Goal: Browse casually: Explore the website without a specific task or goal

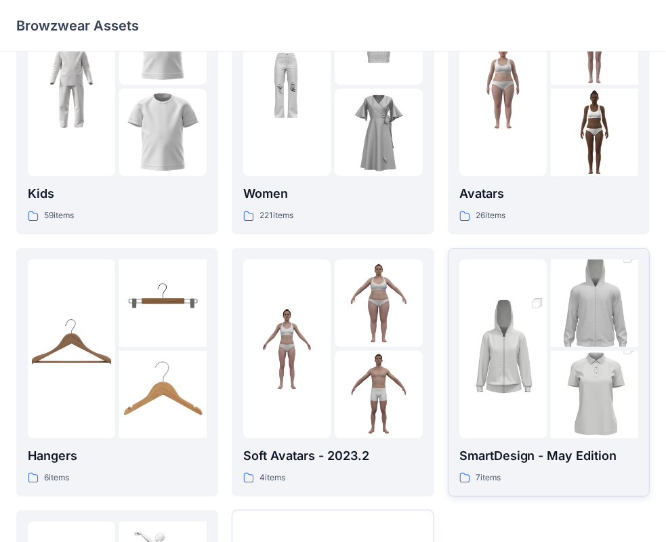
scroll to position [203, 0]
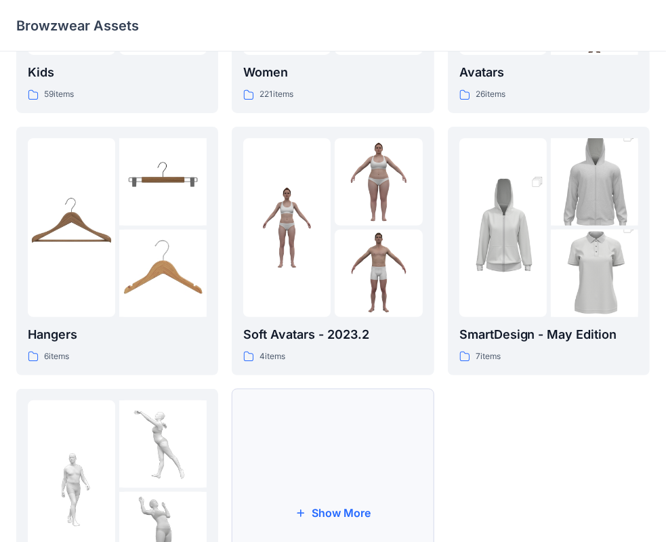
click at [331, 513] on button "Show More" at bounding box center [333, 513] width 202 height 249
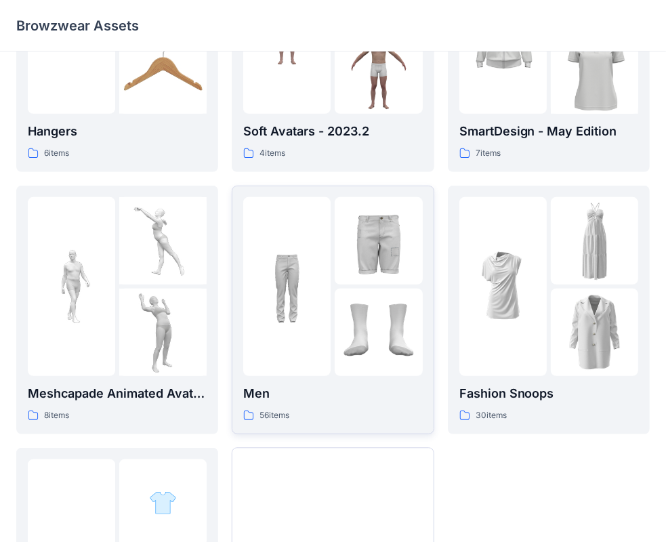
scroll to position [474, 0]
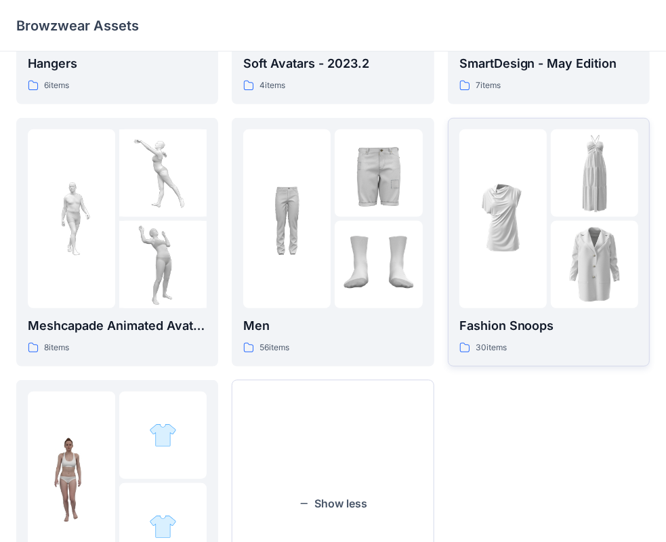
click at [572, 231] on img at bounding box center [594, 264] width 87 height 87
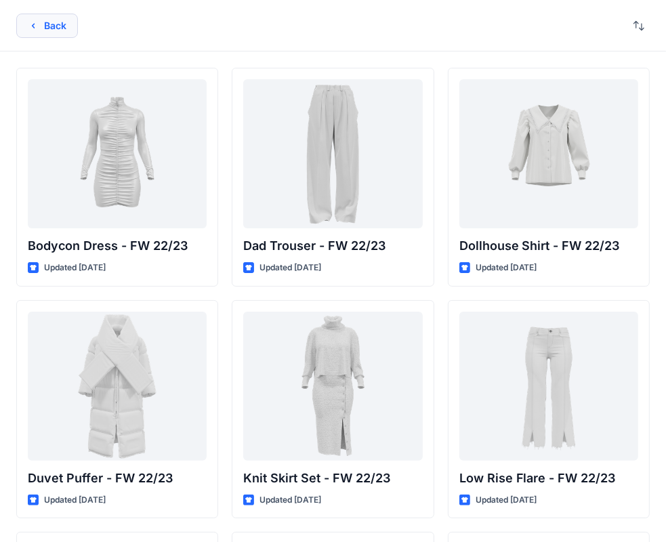
click at [47, 21] on button "Back" at bounding box center [47, 26] width 62 height 24
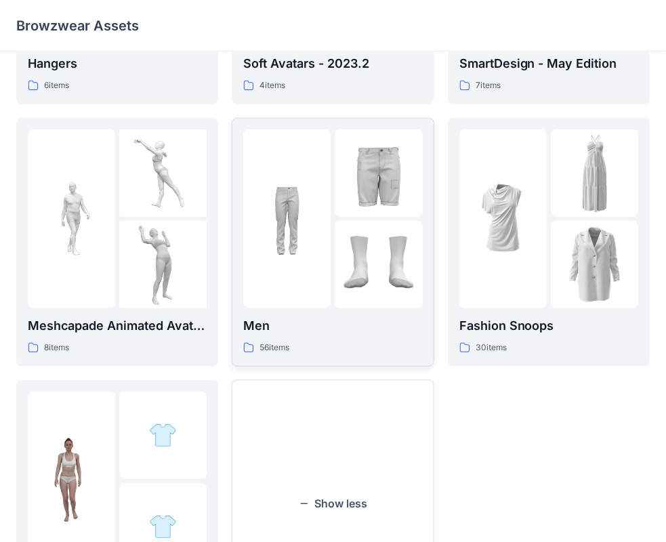
click at [346, 228] on img at bounding box center [378, 264] width 87 height 87
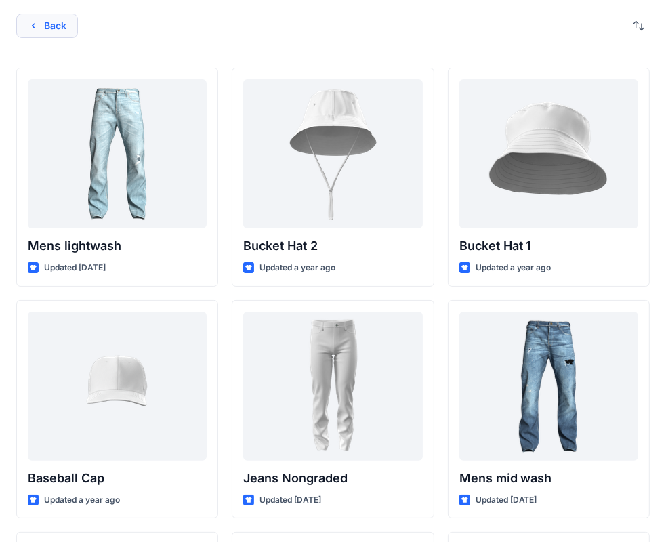
click at [46, 22] on button "Back" at bounding box center [47, 26] width 62 height 24
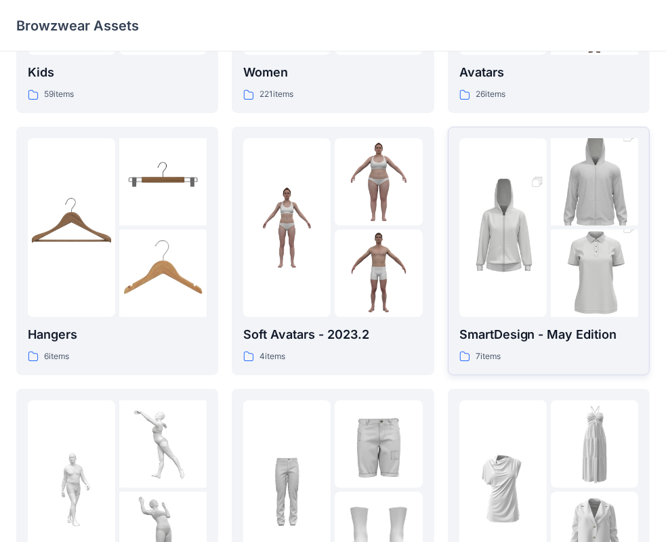
scroll to position [68, 0]
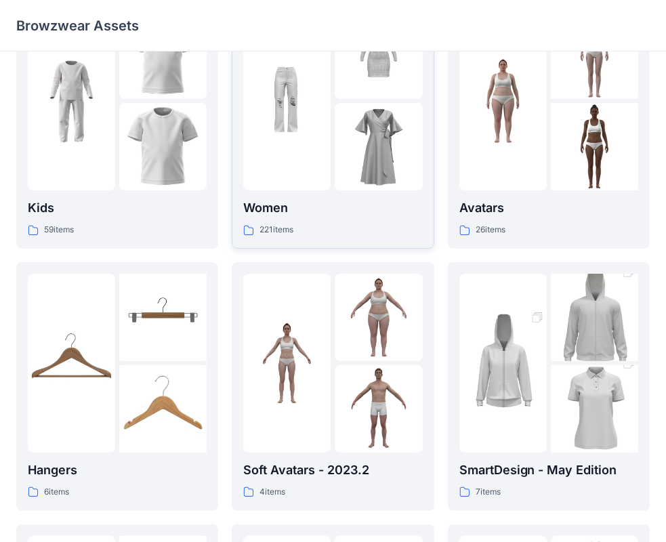
click at [341, 124] on img at bounding box center [378, 146] width 87 height 87
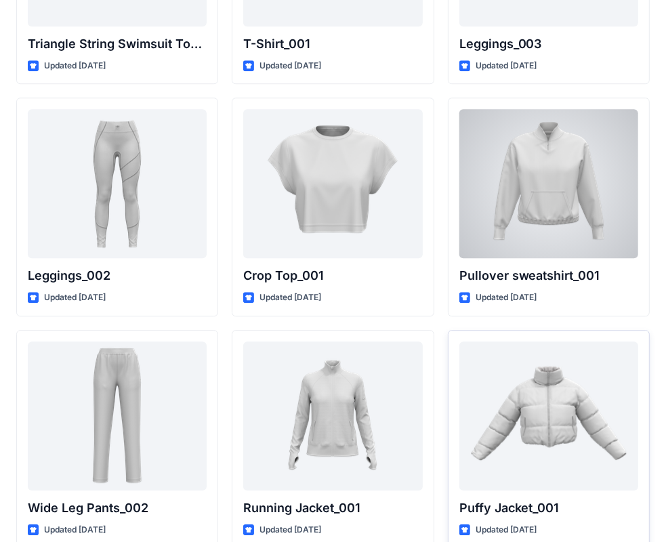
scroll to position [15766, 0]
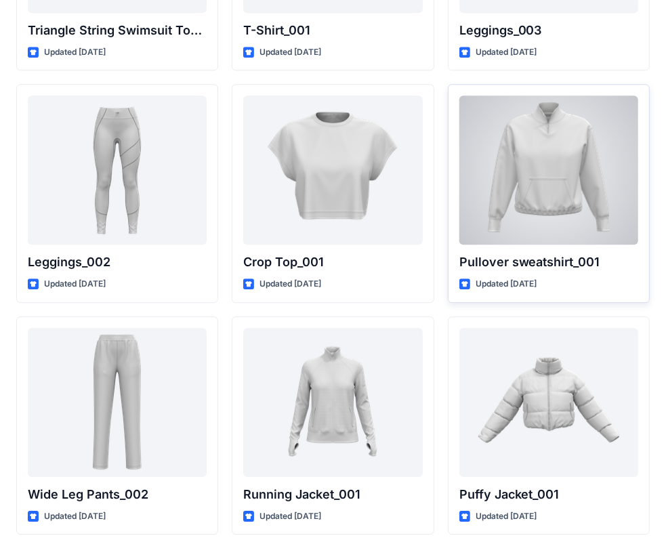
click at [559, 192] on div at bounding box center [548, 170] width 179 height 149
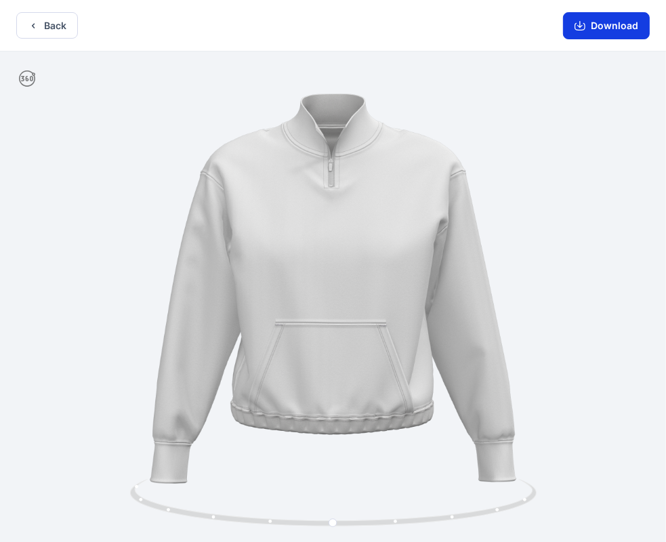
click at [594, 30] on button "Download" at bounding box center [606, 25] width 87 height 27
click at [48, 25] on button "Back" at bounding box center [47, 25] width 62 height 26
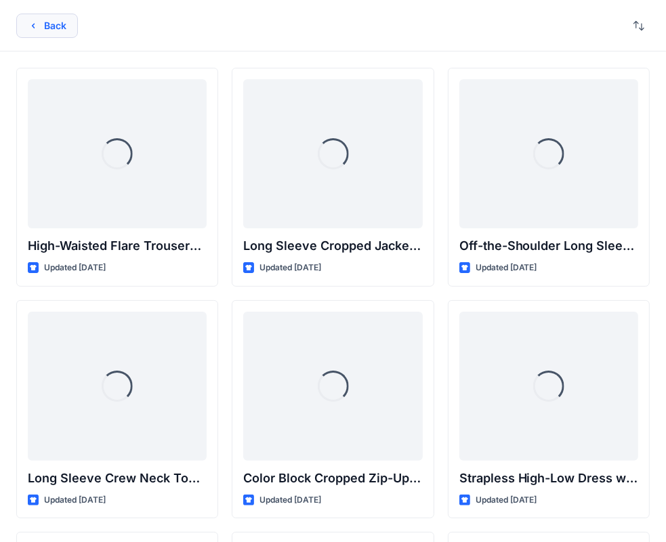
click at [51, 23] on button "Back" at bounding box center [47, 26] width 62 height 24
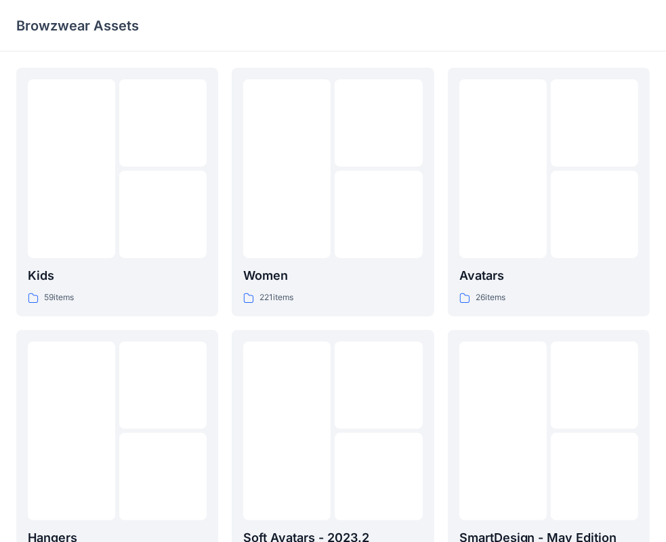
scroll to position [68, 0]
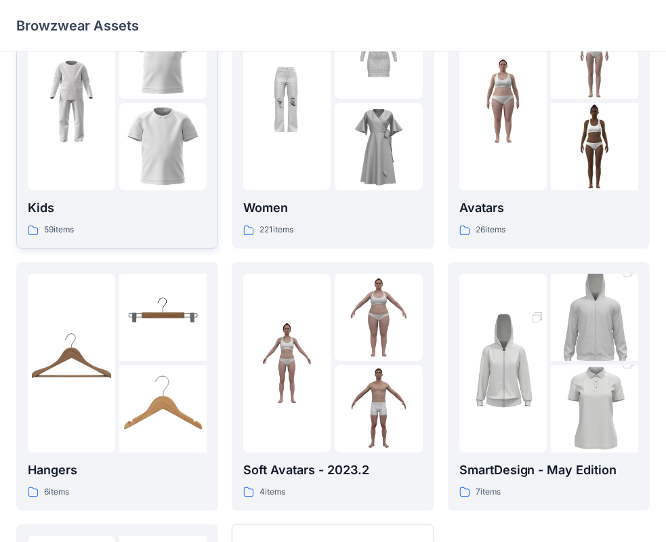
click at [168, 119] on img at bounding box center [162, 146] width 87 height 87
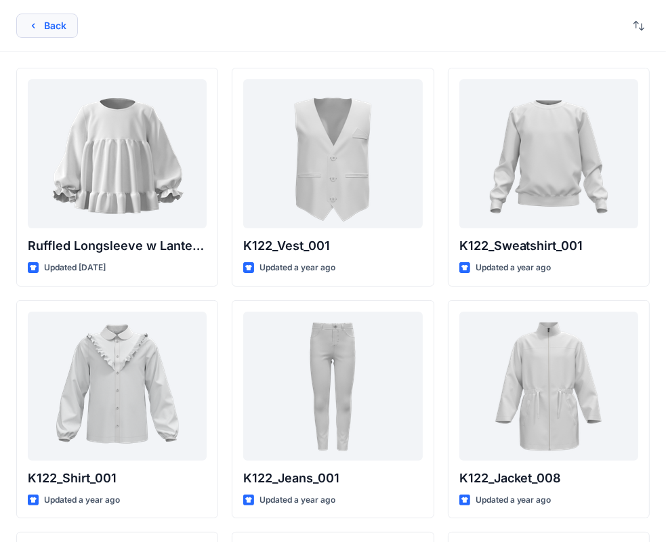
click at [40, 24] on button "Back" at bounding box center [47, 26] width 62 height 24
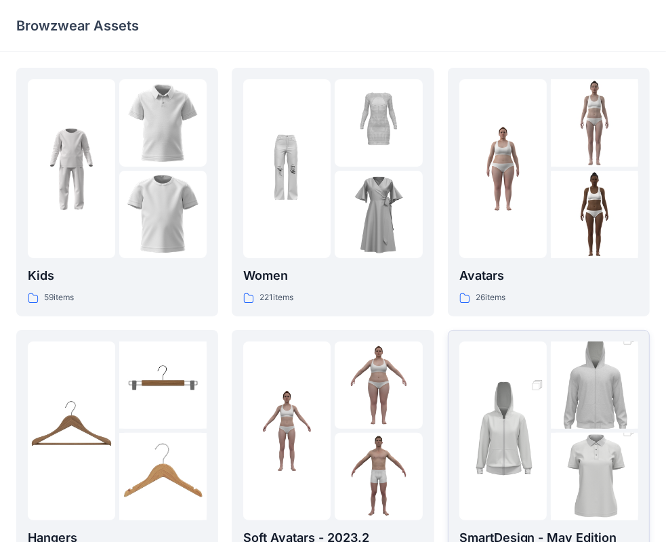
click at [579, 391] on img at bounding box center [594, 385] width 87 height 131
